Goal: Task Accomplishment & Management: Manage account settings

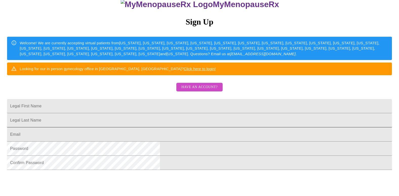
scroll to position [51, 0]
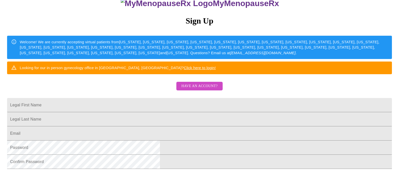
click at [194, 89] on span "Have an account?" at bounding box center [199, 86] width 36 height 6
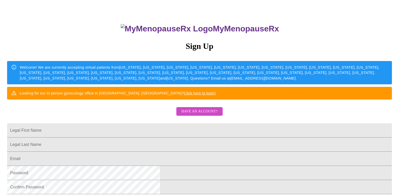
click at [200, 115] on span "Have an account?" at bounding box center [199, 111] width 36 height 6
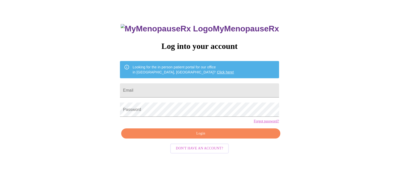
scroll to position [5, 0]
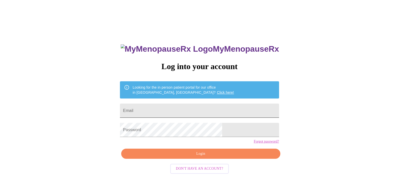
click at [172, 109] on input "Email" at bounding box center [199, 110] width 159 height 14
type input "liliacflowersforme20@gmail.com"
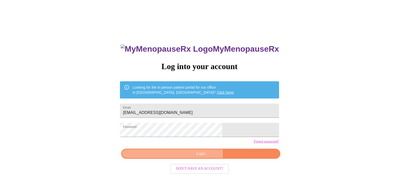
click at [184, 157] on span "Login" at bounding box center [200, 153] width 147 height 6
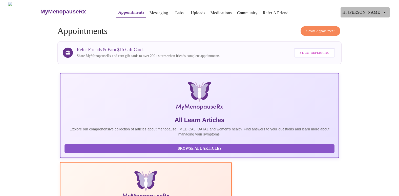
click at [384, 11] on icon "button" at bounding box center [384, 12] width 6 height 6
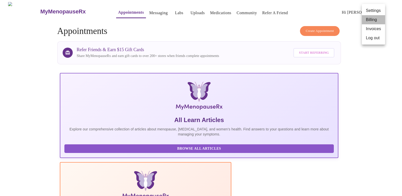
click at [372, 18] on li "Billing" at bounding box center [373, 19] width 23 height 9
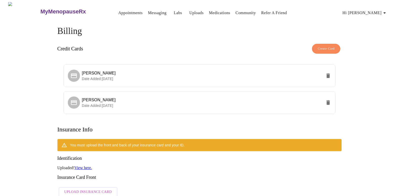
click at [123, 12] on link "Appointments" at bounding box center [130, 12] width 24 height 7
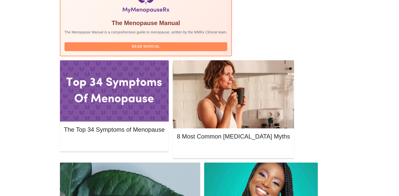
scroll to position [177, 0]
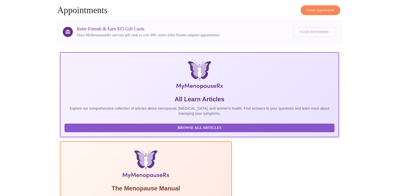
scroll to position [0, 0]
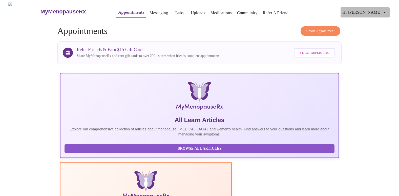
click at [385, 11] on icon "button" at bounding box center [384, 12] width 6 height 6
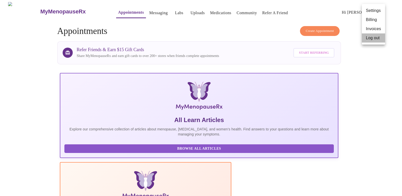
click at [373, 38] on li "Log out" at bounding box center [373, 37] width 23 height 9
